Goal: Task Accomplishment & Management: Use online tool/utility

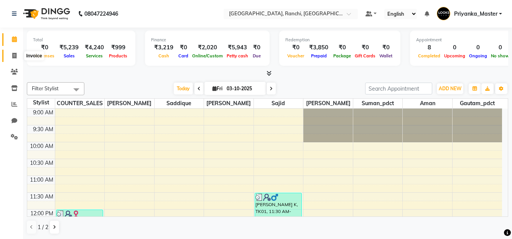
click at [14, 55] on icon at bounding box center [14, 56] width 4 height 6
select select "service"
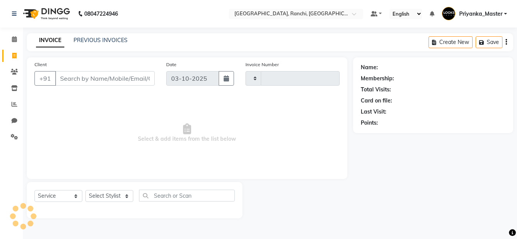
type input "1606"
select select "6463"
click at [108, 38] on link "PREVIOUS INVOICES" at bounding box center [101, 40] width 54 height 7
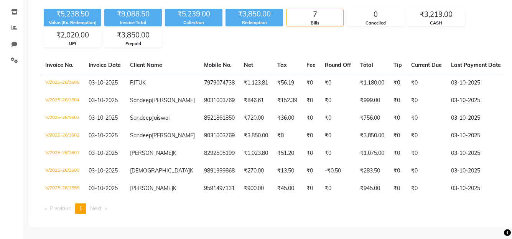
scroll to position [107, 0]
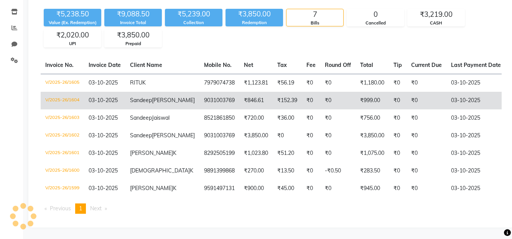
click at [239, 92] on td "₹846.61" at bounding box center [255, 101] width 33 height 18
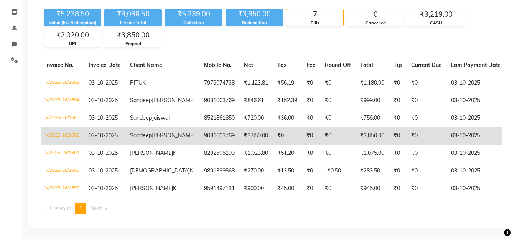
click at [239, 127] on td "₹3,850.00" at bounding box center [255, 136] width 33 height 18
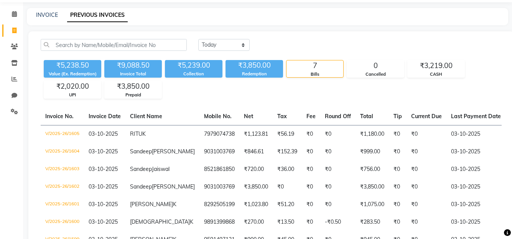
scroll to position [0, 0]
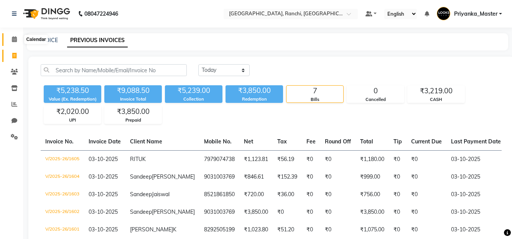
click at [11, 38] on span at bounding box center [14, 39] width 13 height 9
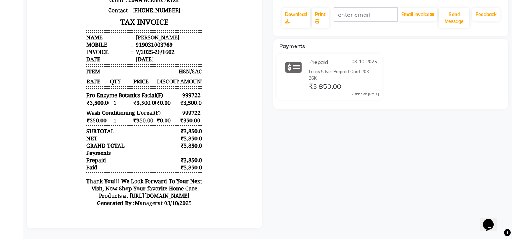
scroll to position [165, 0]
